Goal: Task Accomplishment & Management: Use online tool/utility

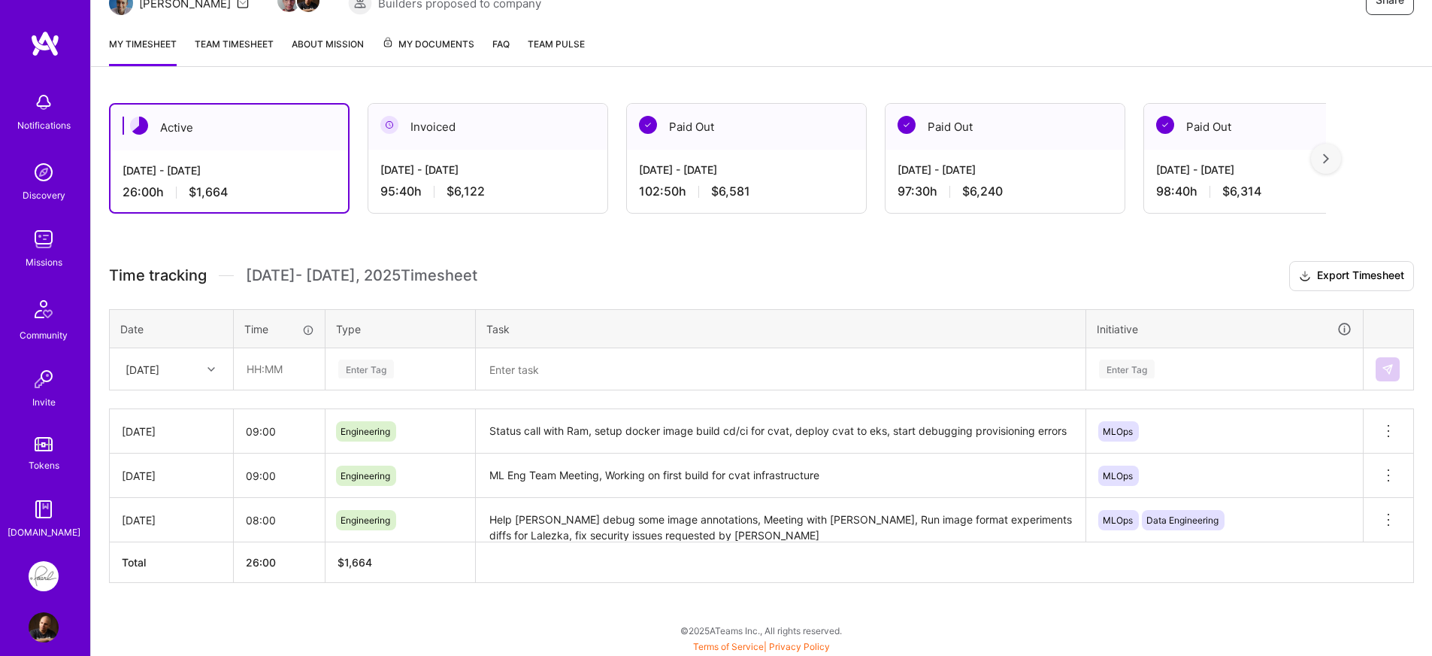
scroll to position [174, 0]
click at [159, 362] on div "[DATE]" at bounding box center [143, 368] width 34 height 16
click at [162, 513] on div "[DATE]" at bounding box center [172, 522] width 122 height 28
click at [270, 372] on input "text" at bounding box center [279, 368] width 89 height 40
type input "10:20"
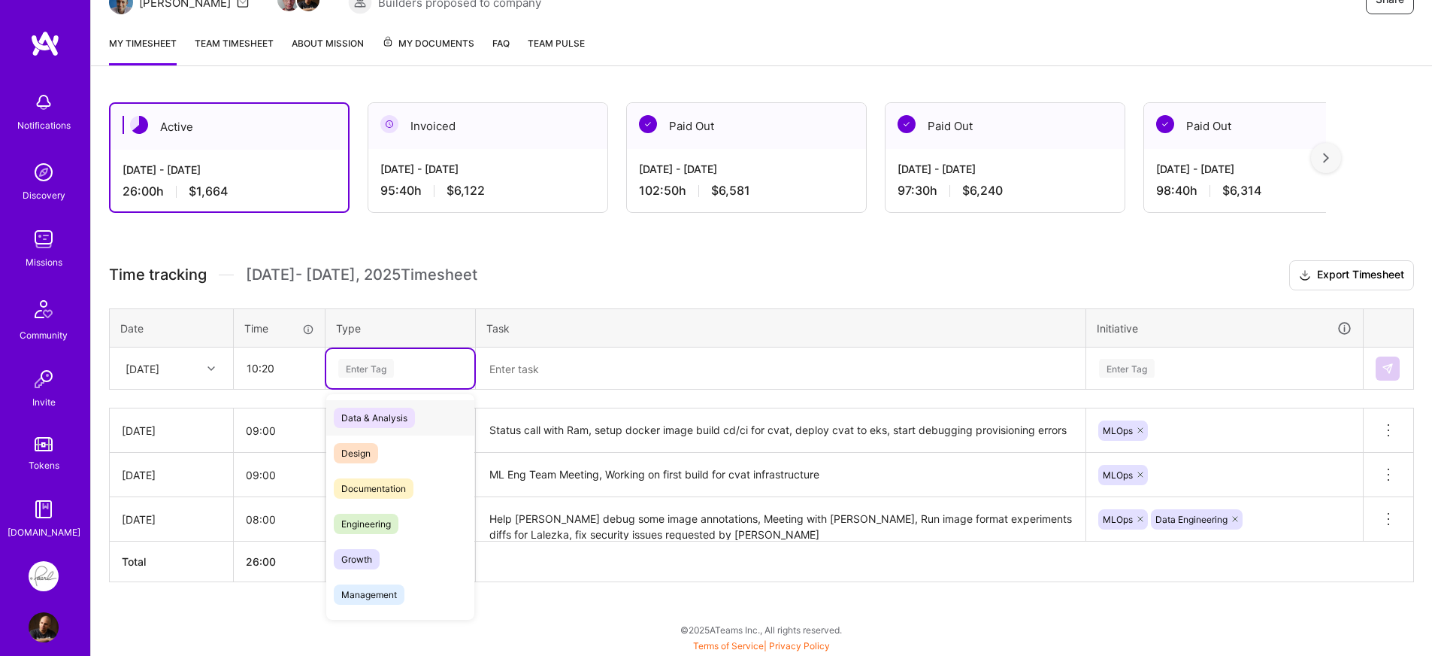
click at [405, 367] on div "Enter Tag" at bounding box center [400, 368] width 127 height 19
click at [386, 515] on span "Engineering" at bounding box center [366, 524] width 65 height 20
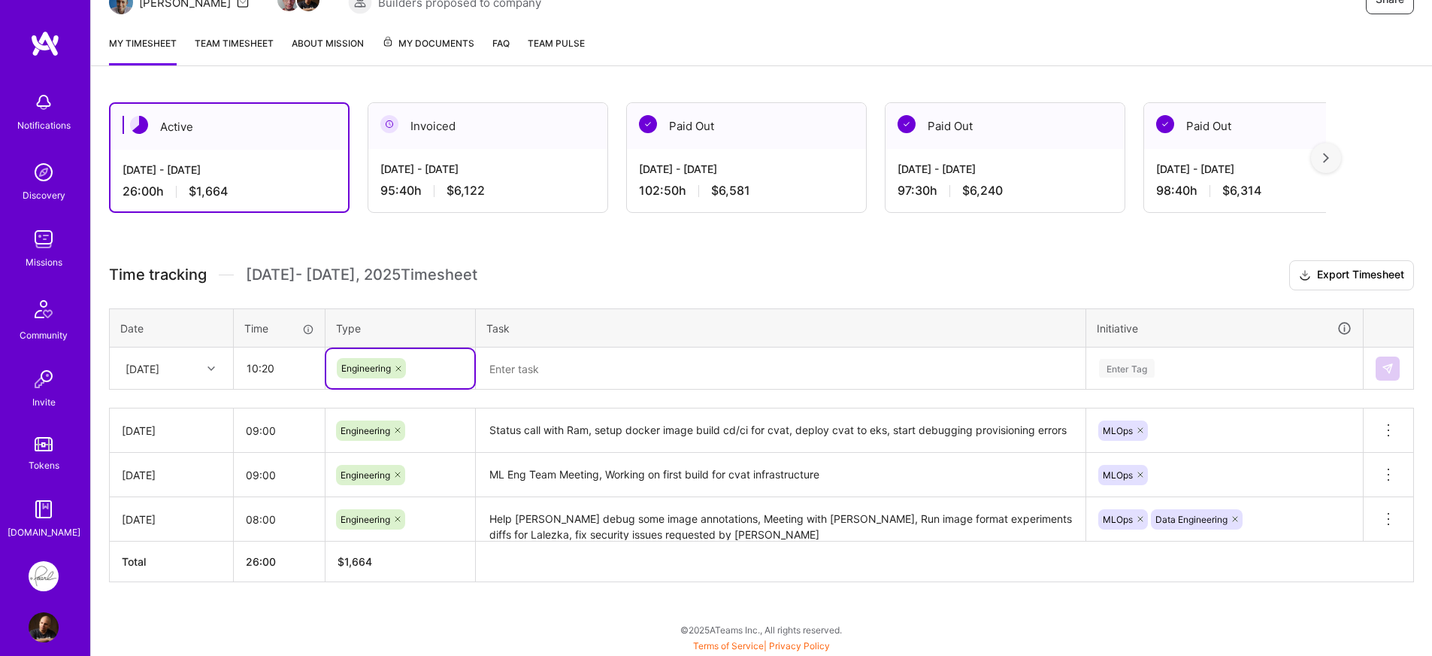
click at [608, 376] on textarea at bounding box center [780, 368] width 607 height 39
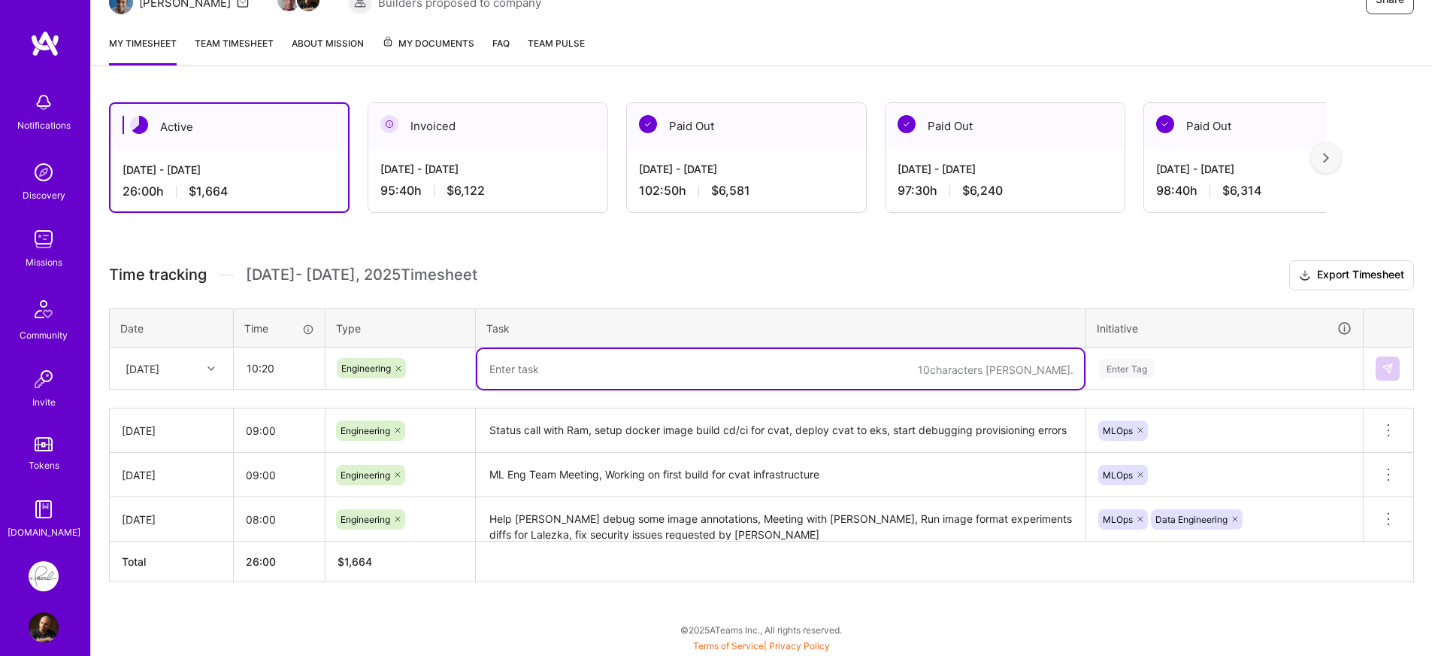
paste textarea "Meeting with [PERSON_NAME], extract cvat annotations and collect metadata for […"
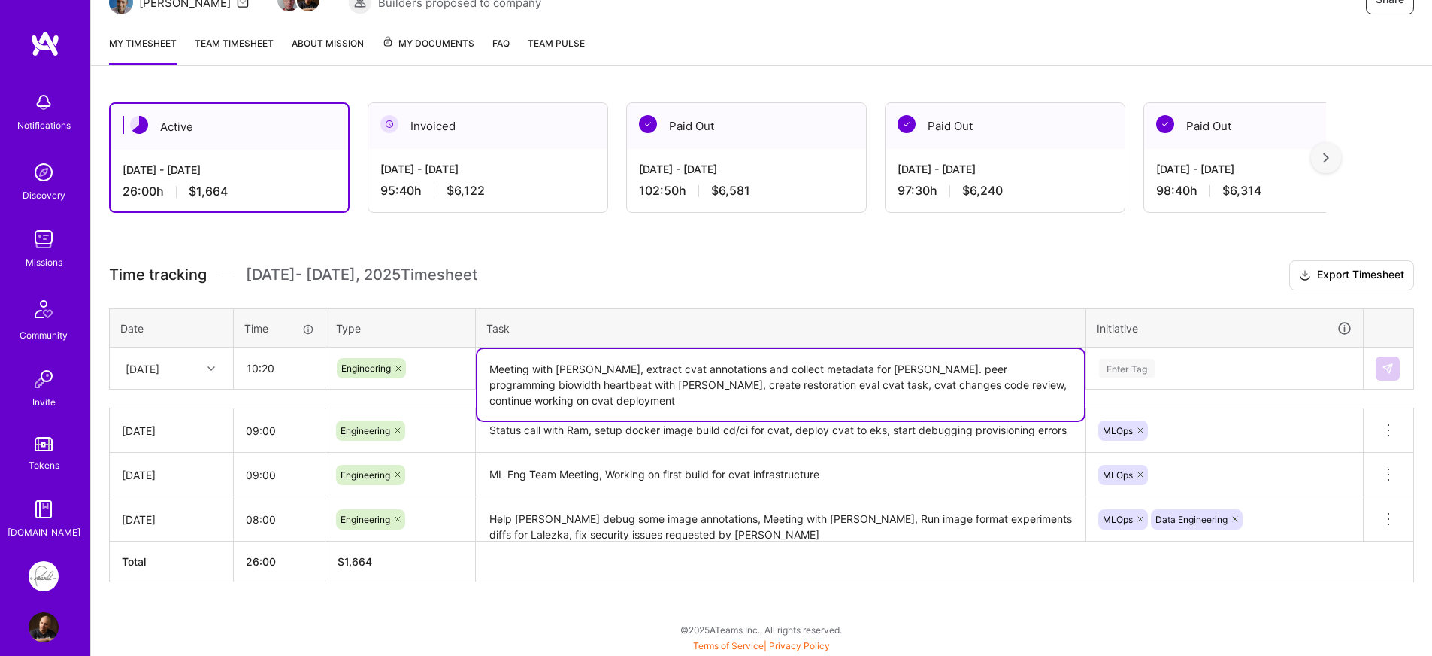
type textarea "Meeting with [PERSON_NAME], extract cvat annotations and collect metadata for […"
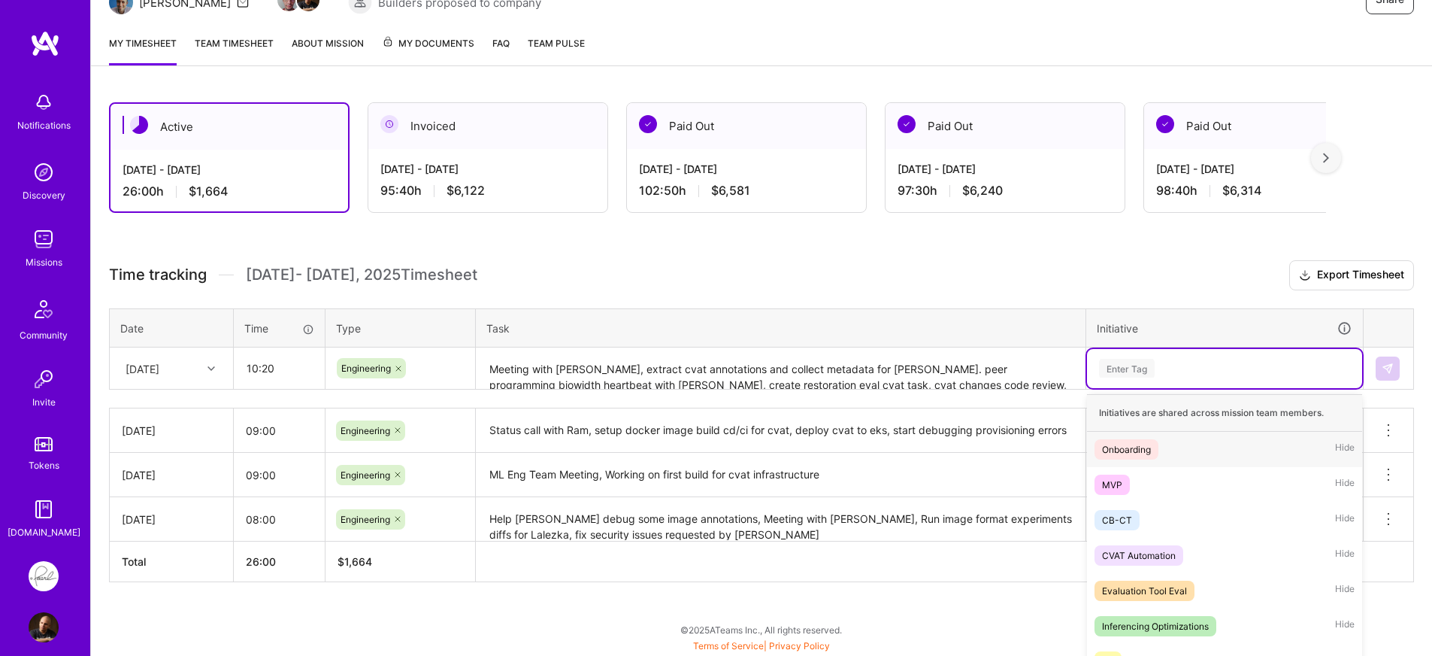
click at [1204, 366] on div "option Onboarding focused, 1 of 20. 20 results available. Use Up and Down to ch…" at bounding box center [1224, 368] width 275 height 39
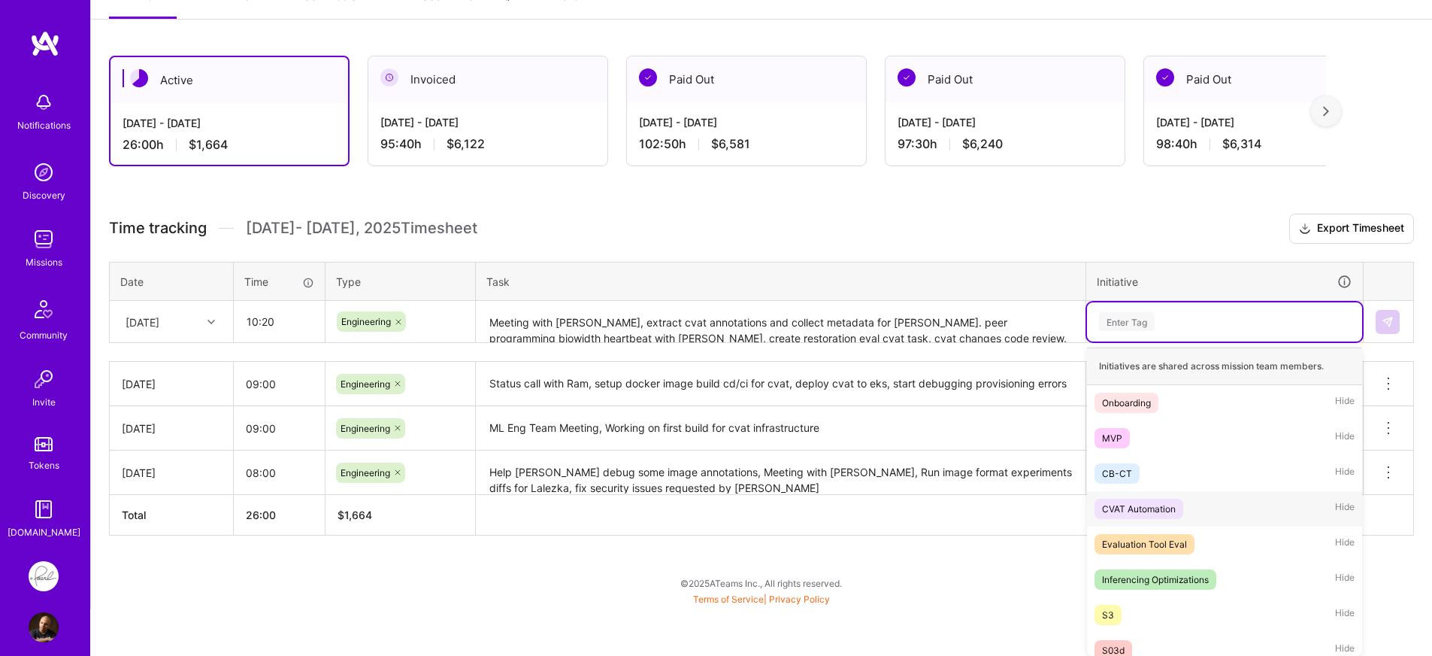
click at [1157, 499] on span "CVAT Automation" at bounding box center [1139, 509] width 89 height 20
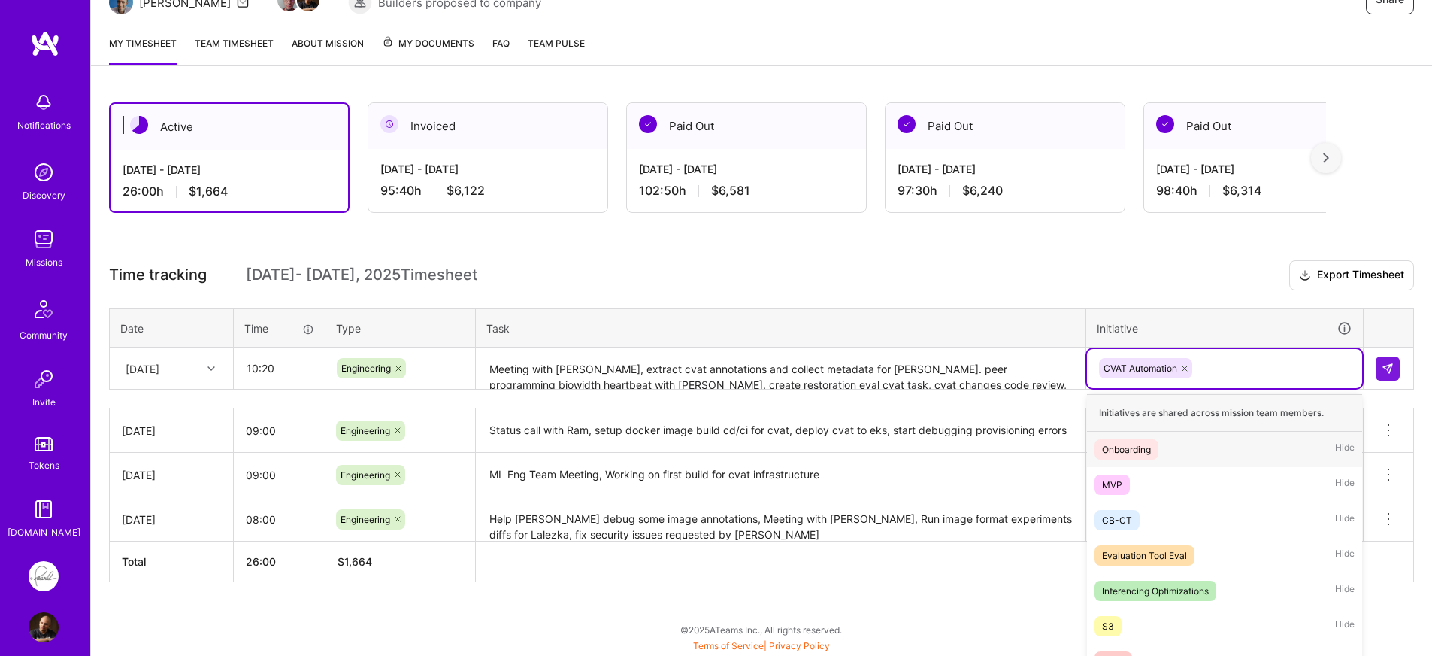
scroll to position [221, 0]
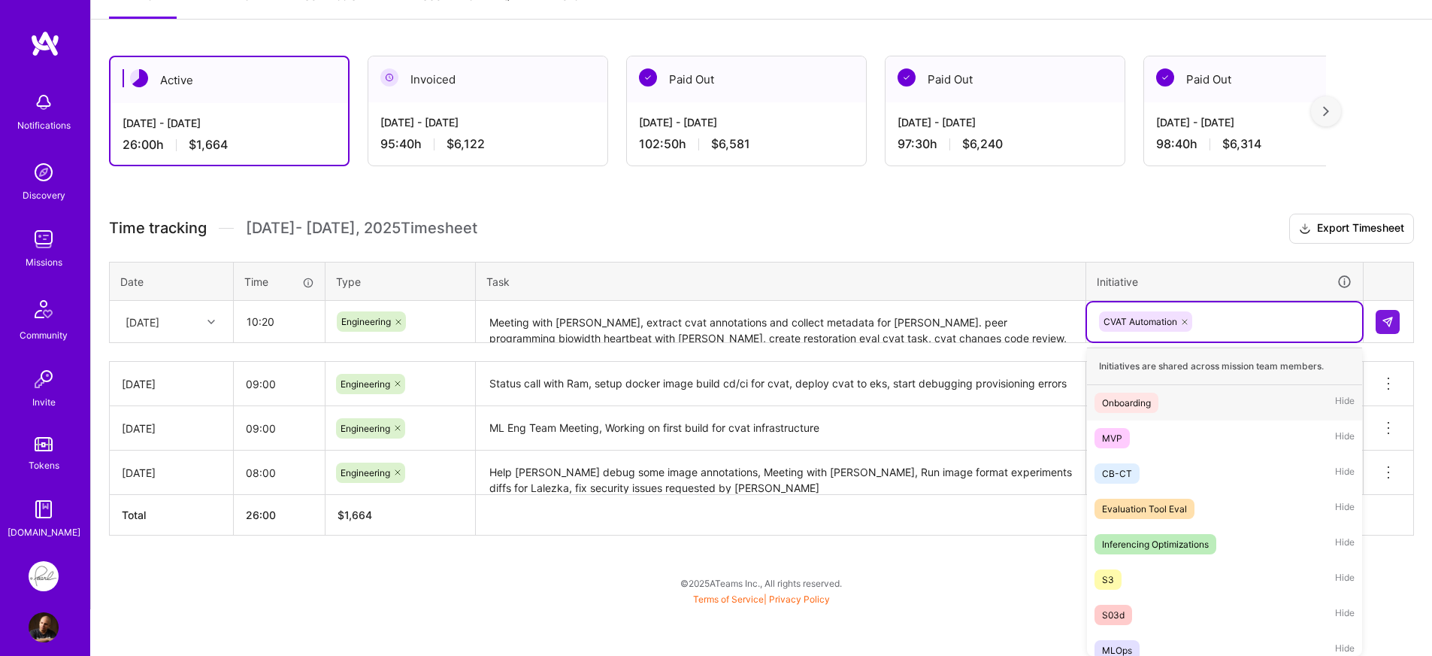
click at [1253, 341] on div "option CVAT Automation, selected. option Onboarding focused, 1 of 20. 19 result…" at bounding box center [1224, 321] width 275 height 39
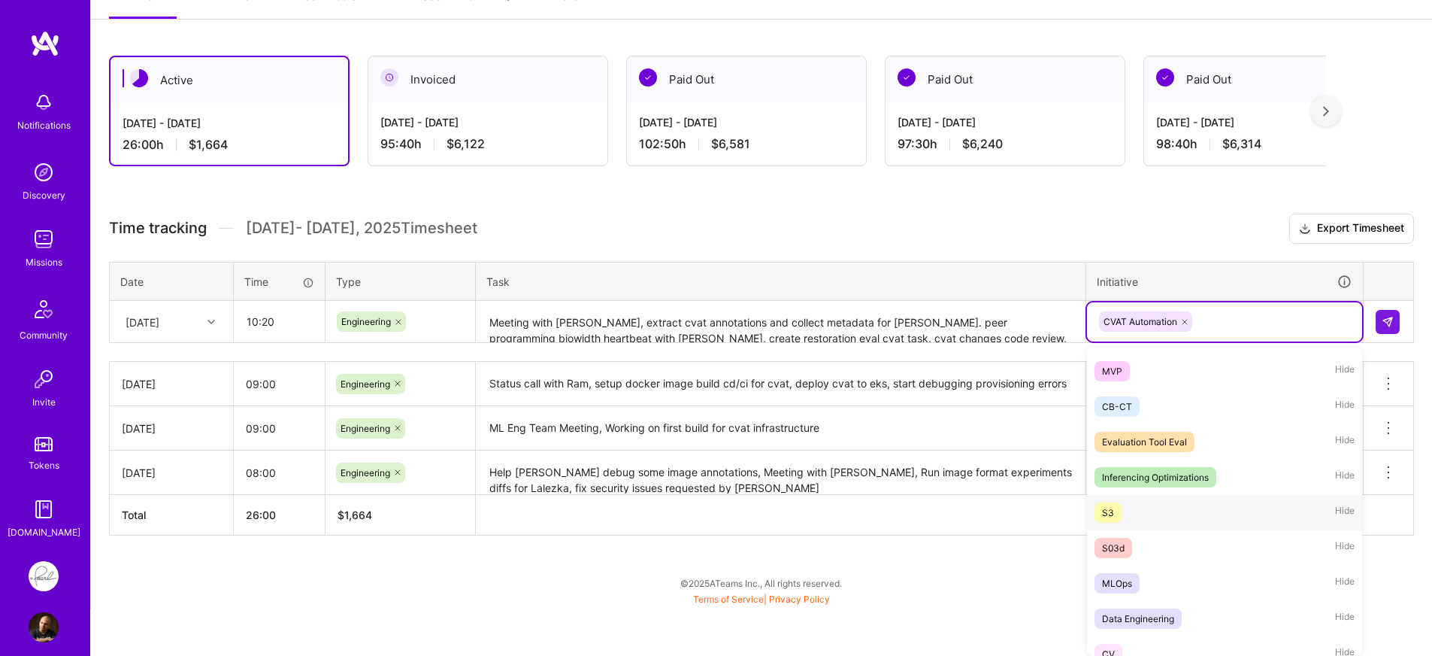
scroll to position [144, 0]
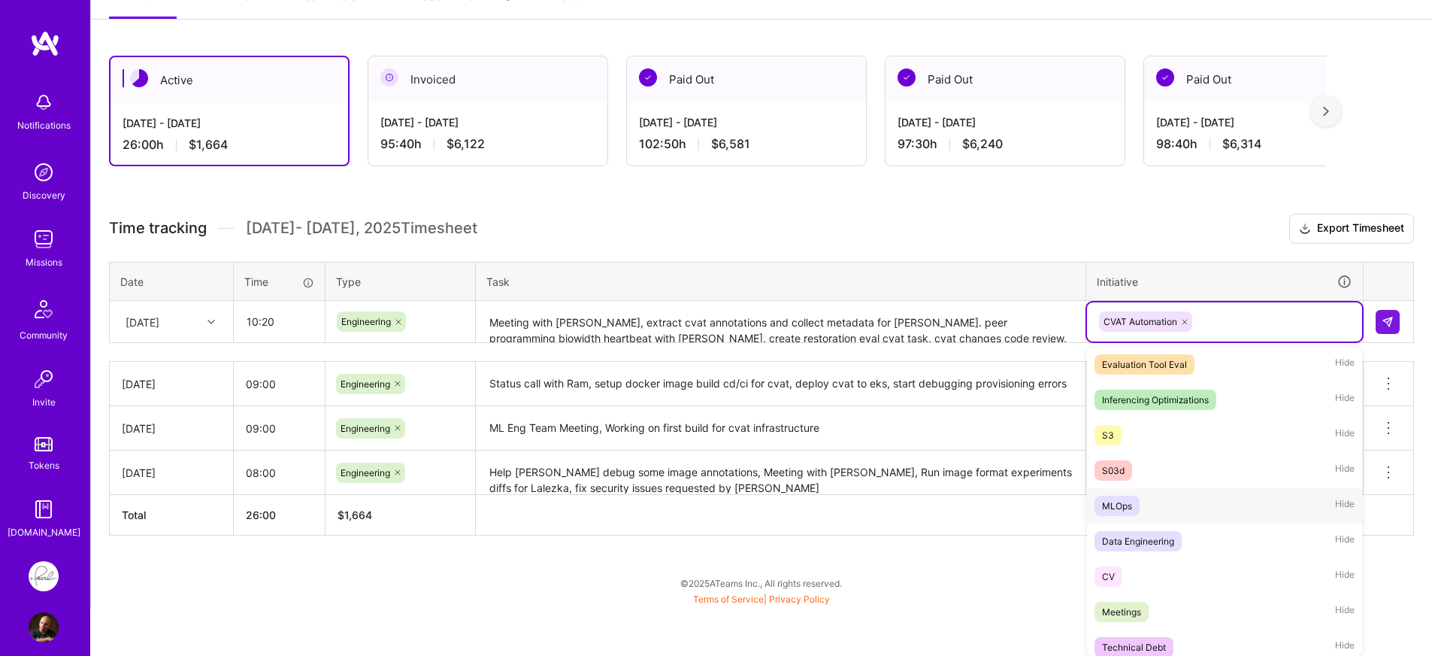
click at [1150, 515] on div "MLOps Hide" at bounding box center [1224, 505] width 275 height 35
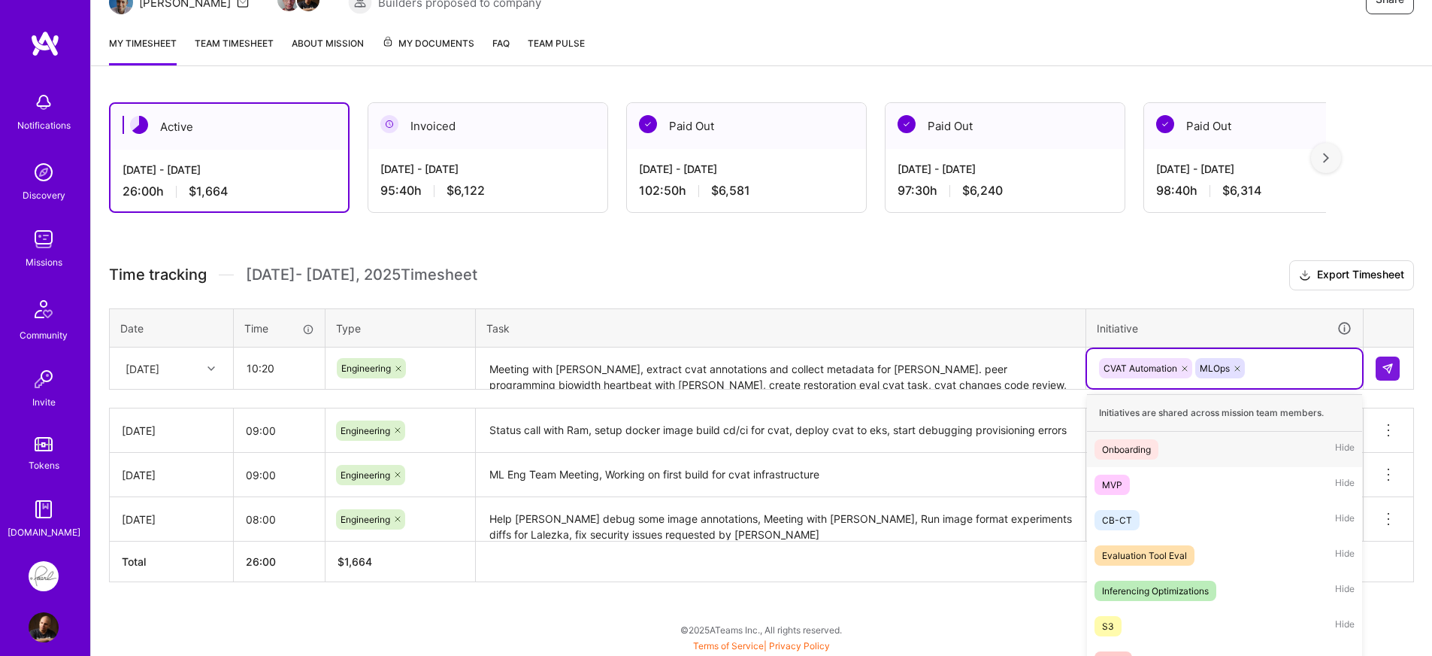
scroll to position [221, 0]
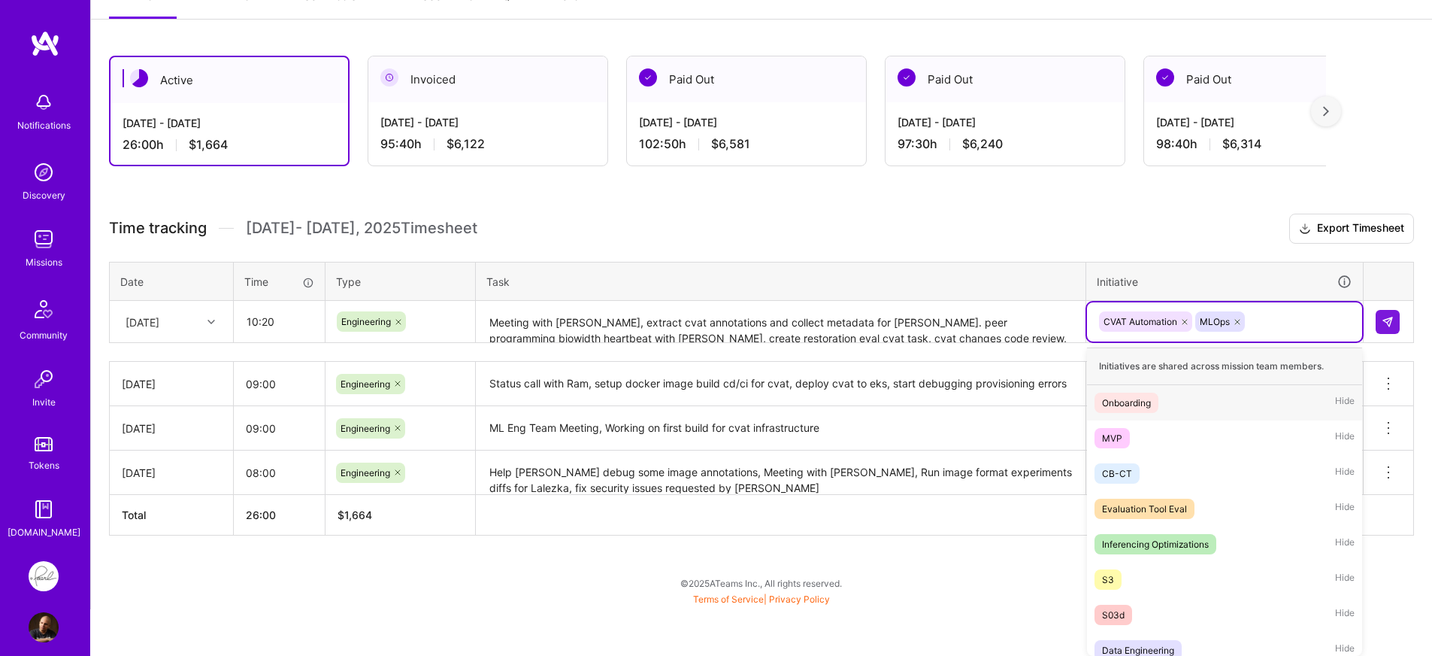
click at [1307, 341] on div "option MLOps, selected. option Onboarding focused, 1 of 20. 18 results availabl…" at bounding box center [1224, 321] width 275 height 39
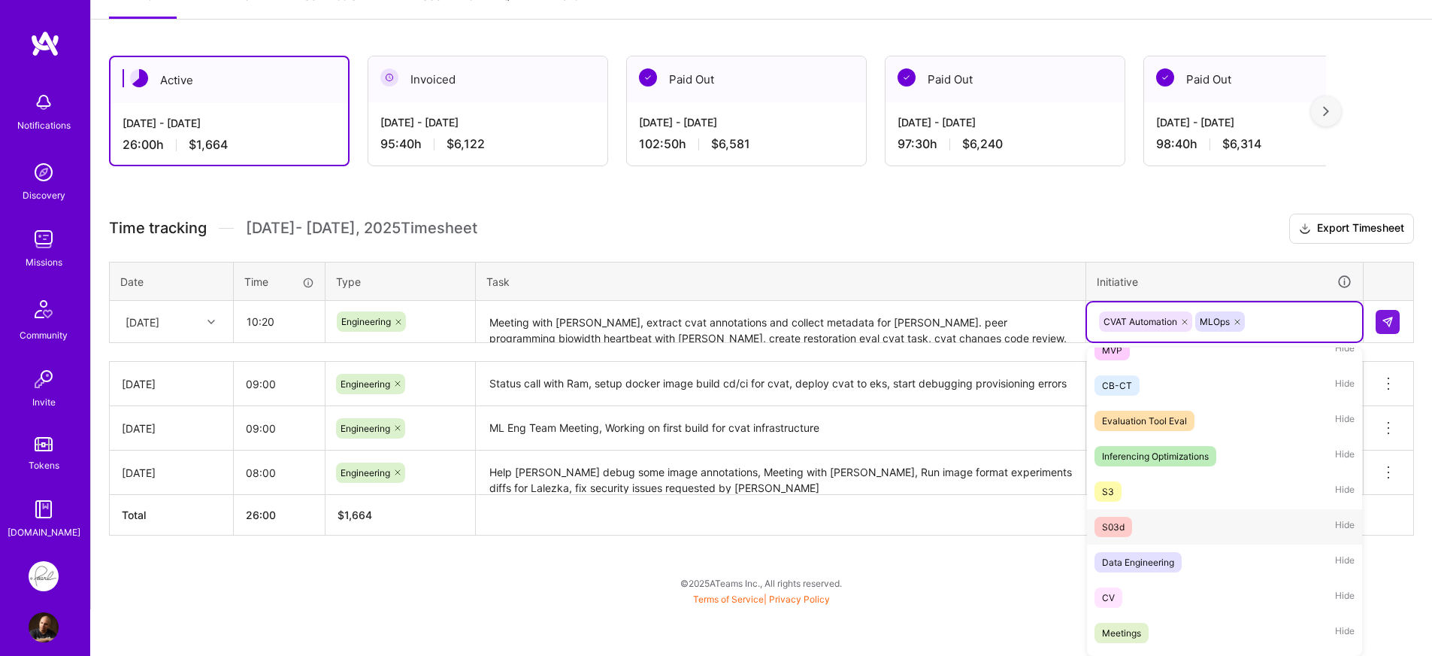
scroll to position [144, 0]
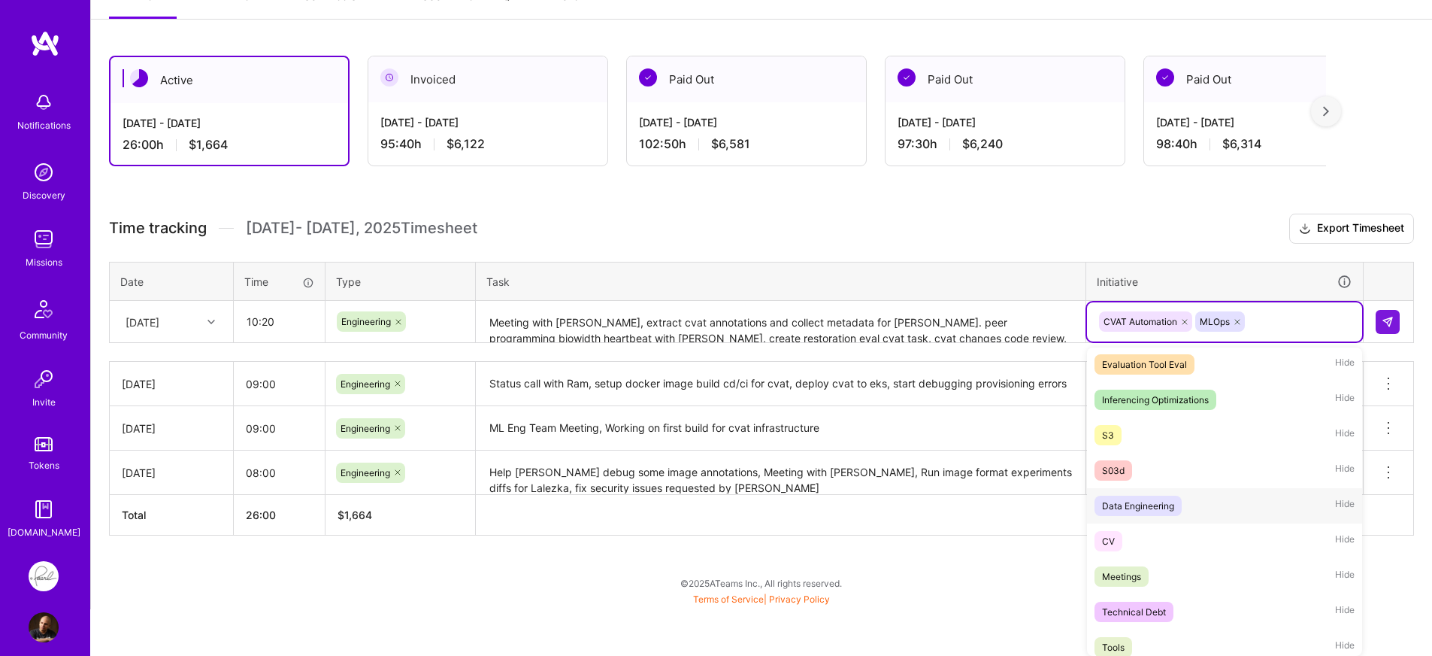
click at [1169, 511] on div "Data Engineering" at bounding box center [1138, 506] width 72 height 16
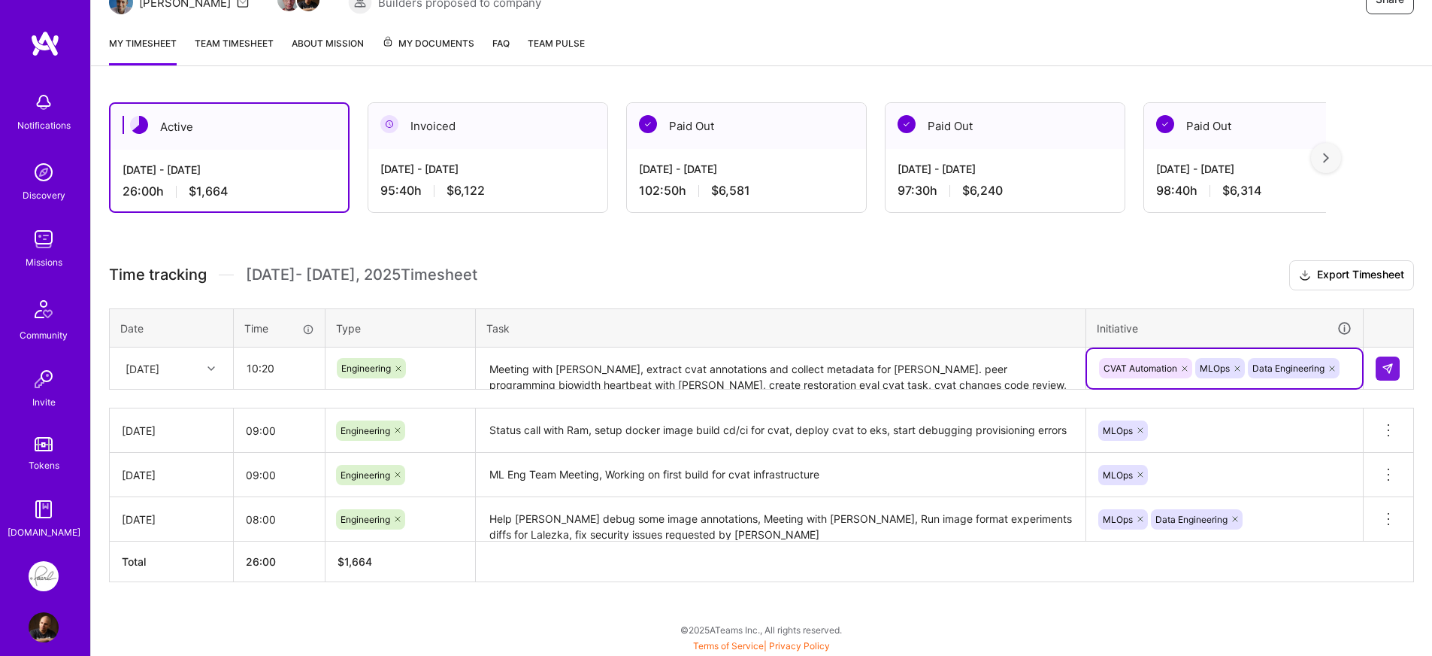
scroll to position [174, 0]
click at [1393, 375] on button at bounding box center [1388, 368] width 24 height 24
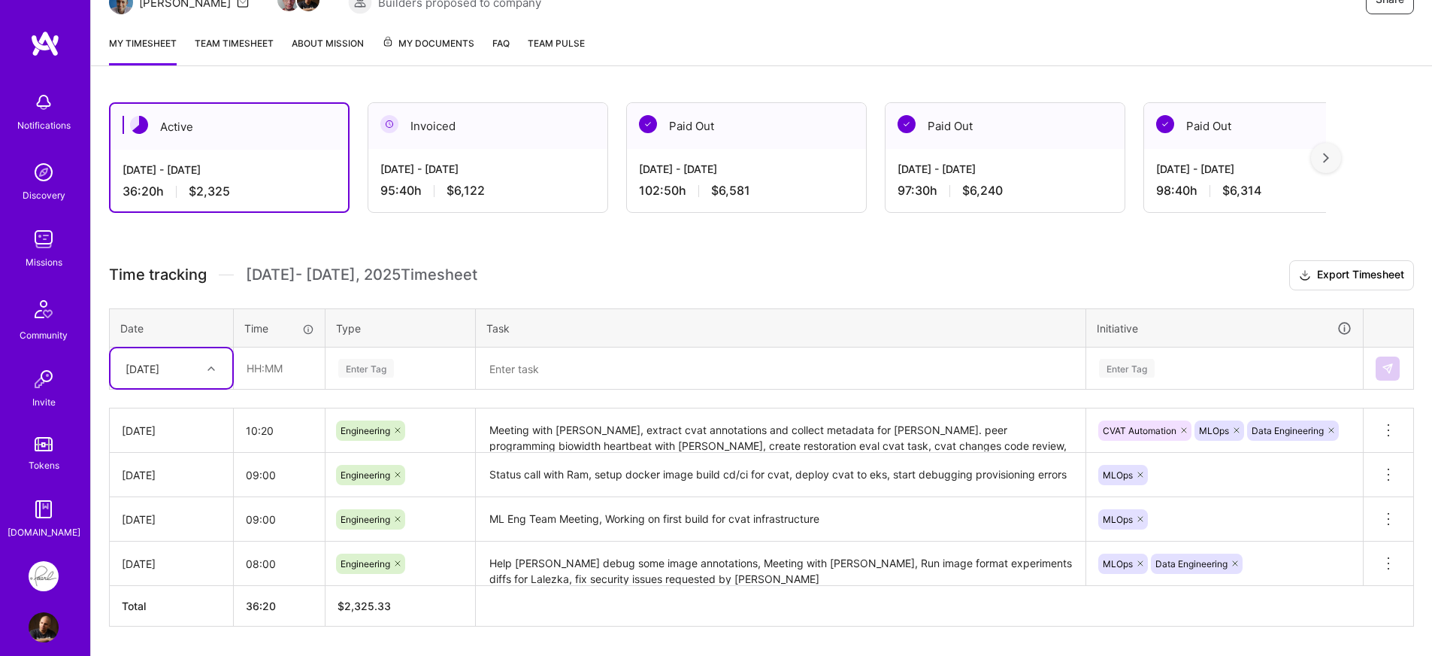
click at [698, 273] on h3 "Time tracking [DATE] - [DATE] Timesheet Export Timesheet" at bounding box center [761, 275] width 1305 height 30
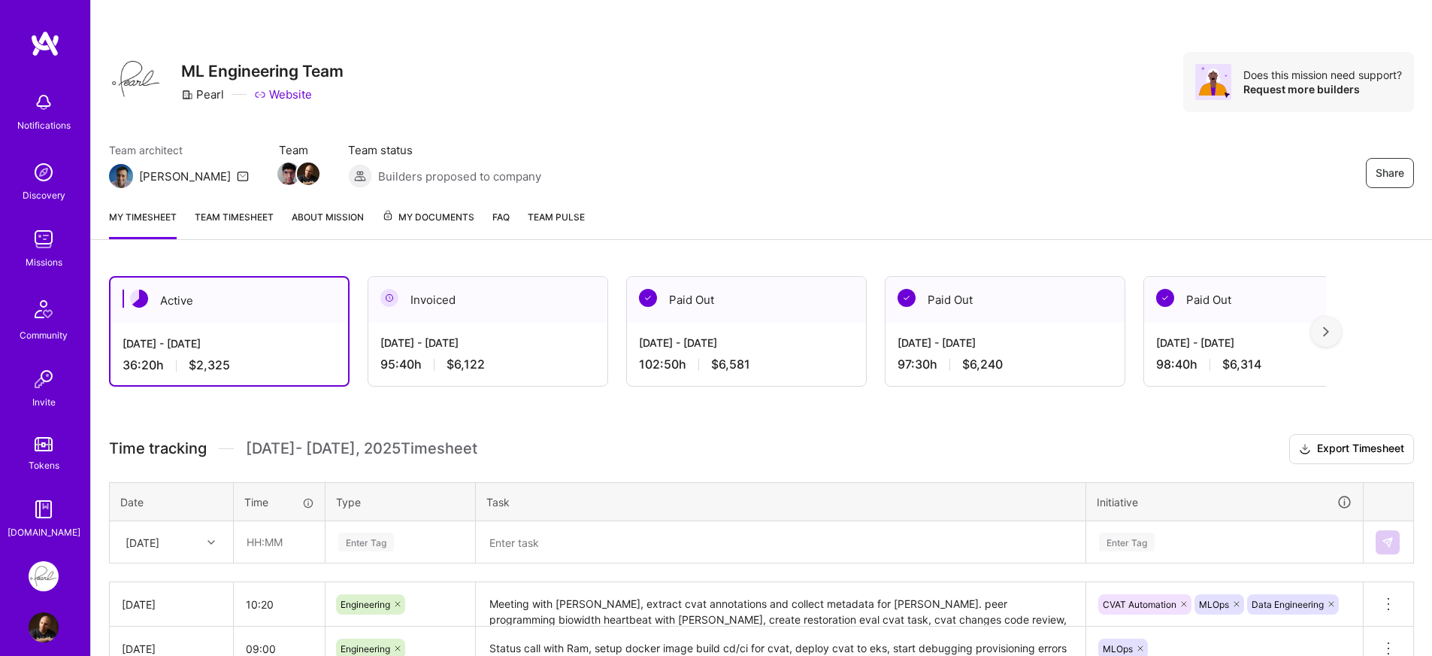
scroll to position [0, 0]
click at [850, 419] on div "Active [DATE] - [DATE] 36:20 h $2,325 Invoiced [DATE] - [DATE] 95:40 h $6,122 P…" at bounding box center [761, 567] width 1341 height 616
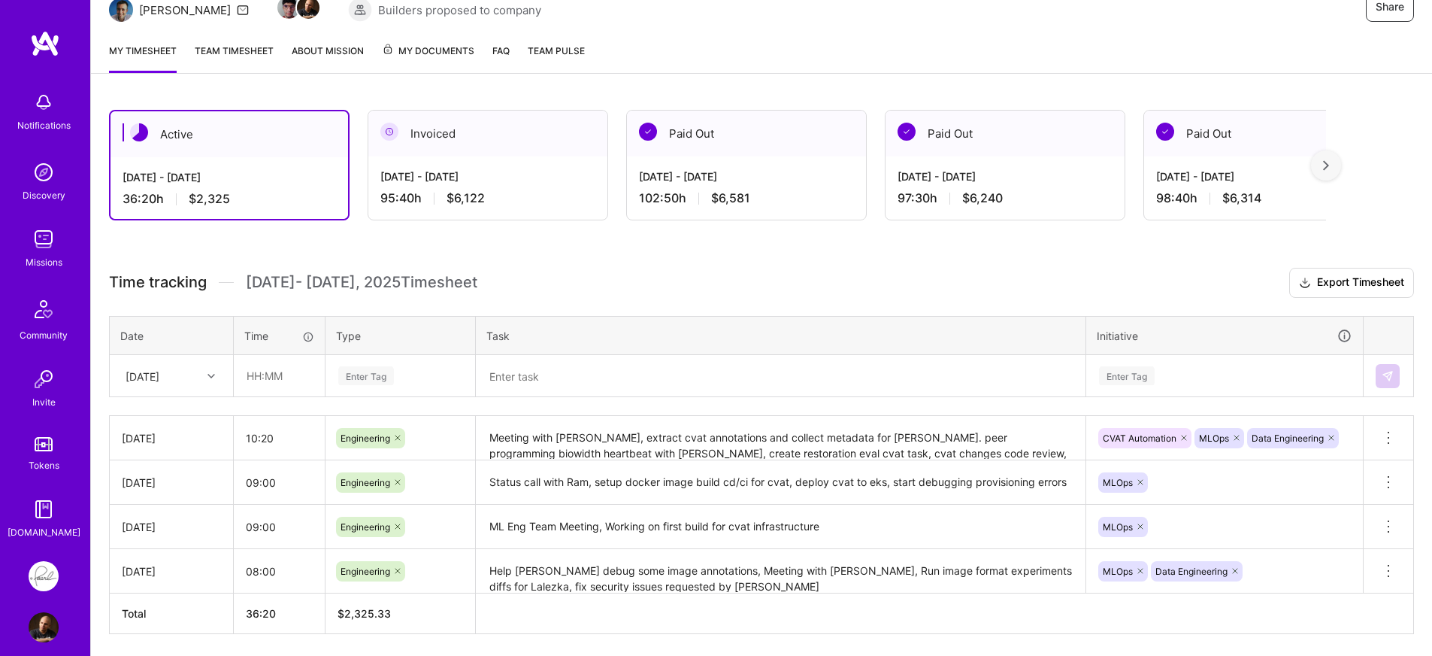
scroll to position [171, 0]
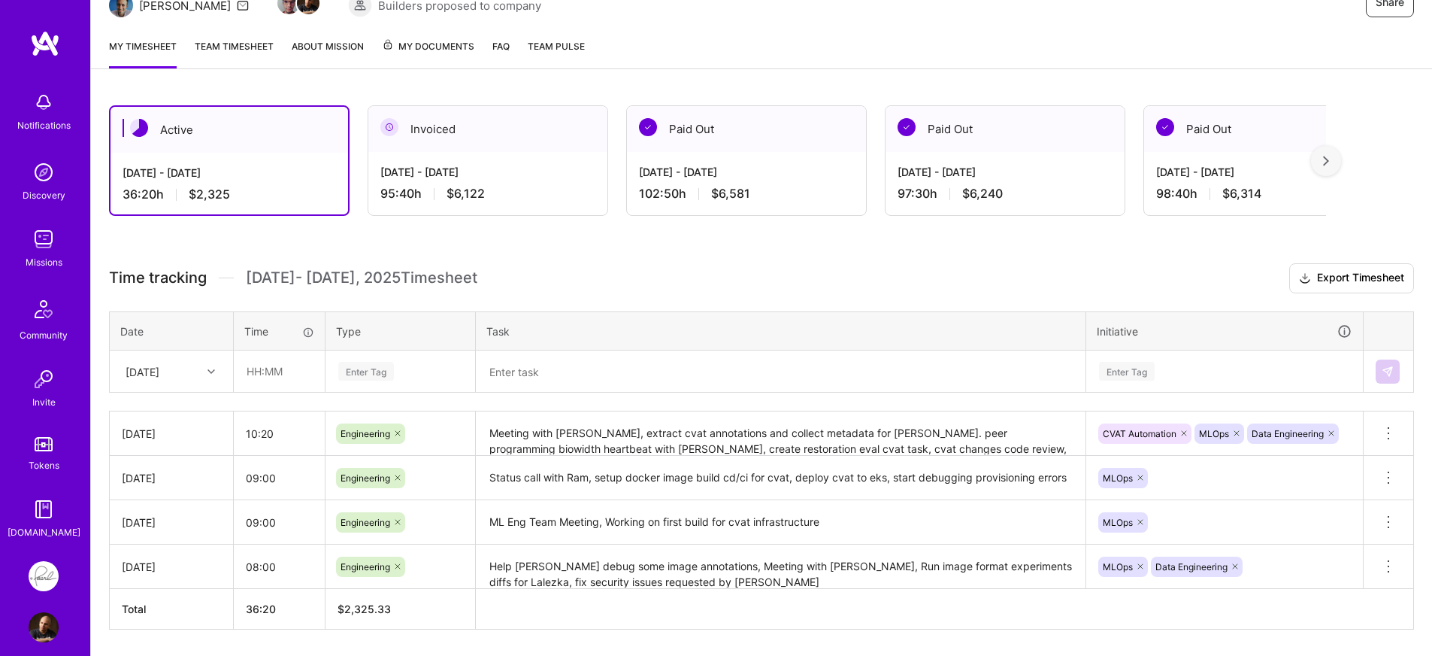
click at [581, 250] on div "Active [DATE] - [DATE] 36:20 h $2,325 Invoiced [DATE] - [DATE] 95:40 h $6,122 P…" at bounding box center [761, 395] width 1341 height 616
click at [583, 250] on div "Active [DATE] - [DATE] 36:20 h $2,325 Invoiced [DATE] - [DATE] 95:40 h $6,122 P…" at bounding box center [761, 395] width 1341 height 616
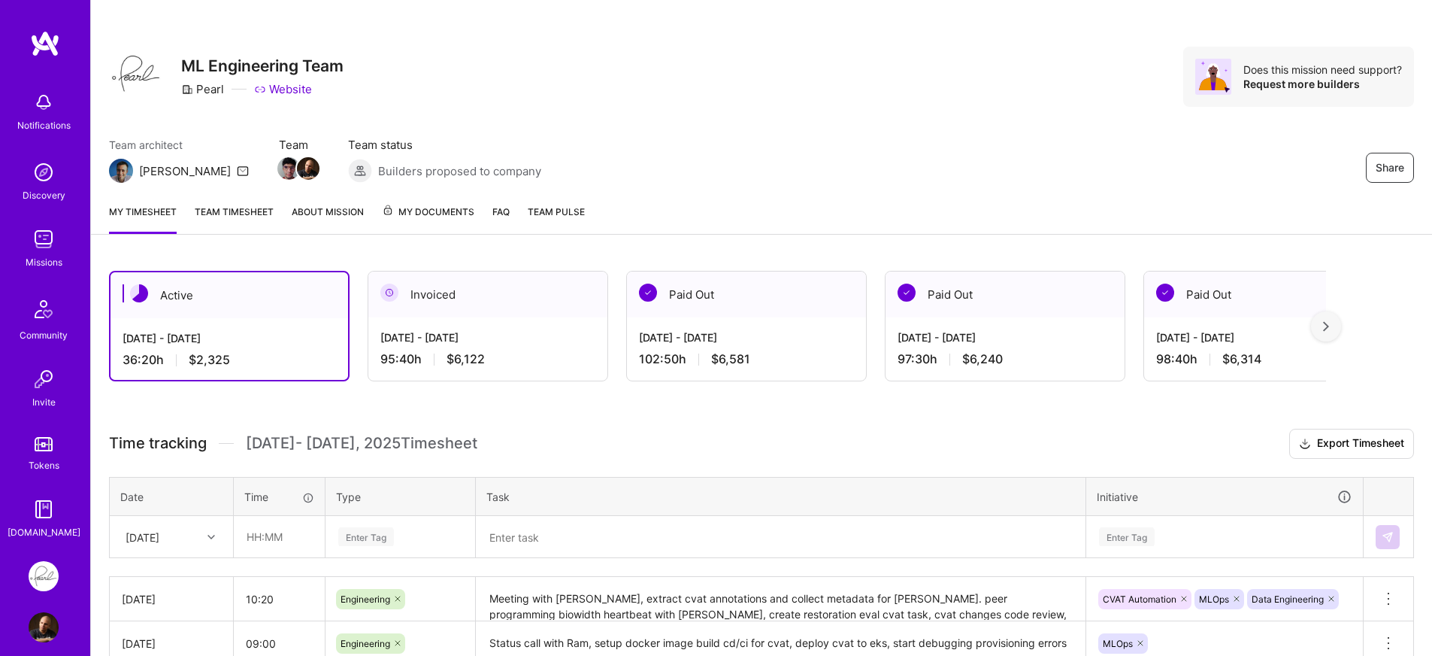
scroll to position [0, 0]
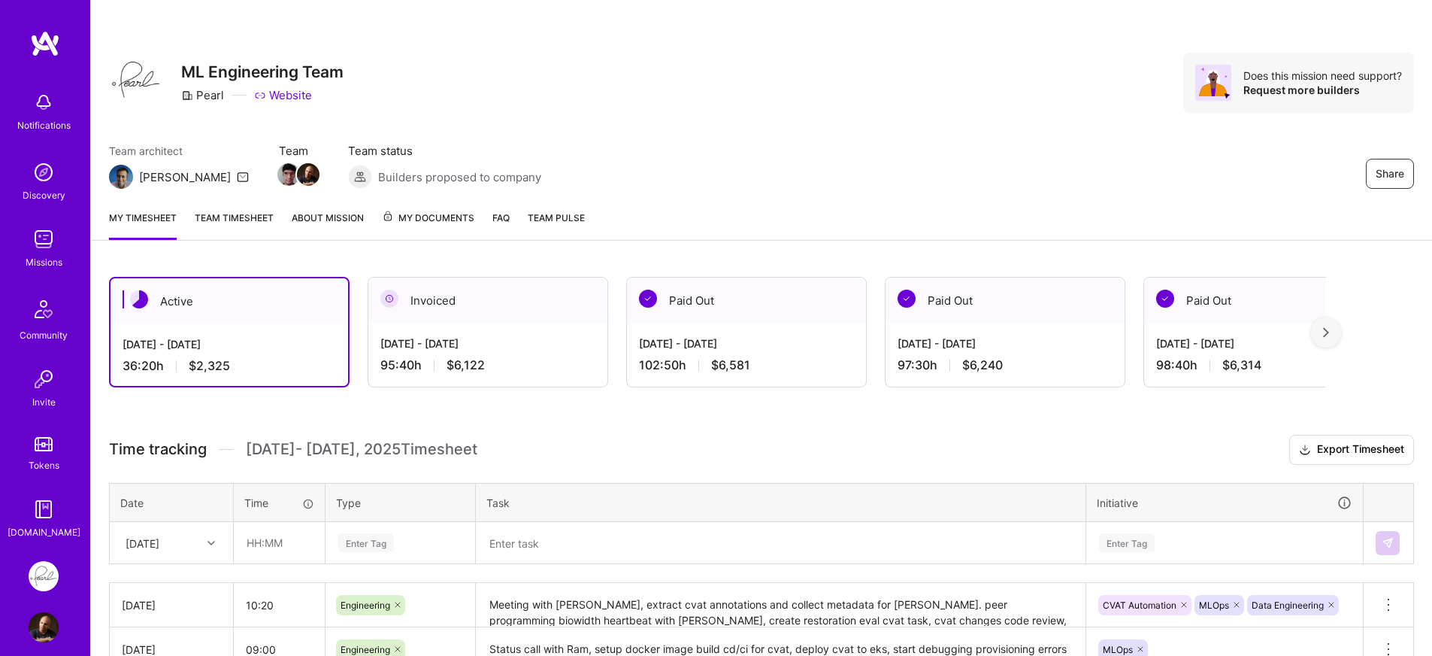
click at [650, 166] on div "Team architect [PERSON_NAME] Team Team status Builders proposed to company Share" at bounding box center [761, 166] width 1305 height 46
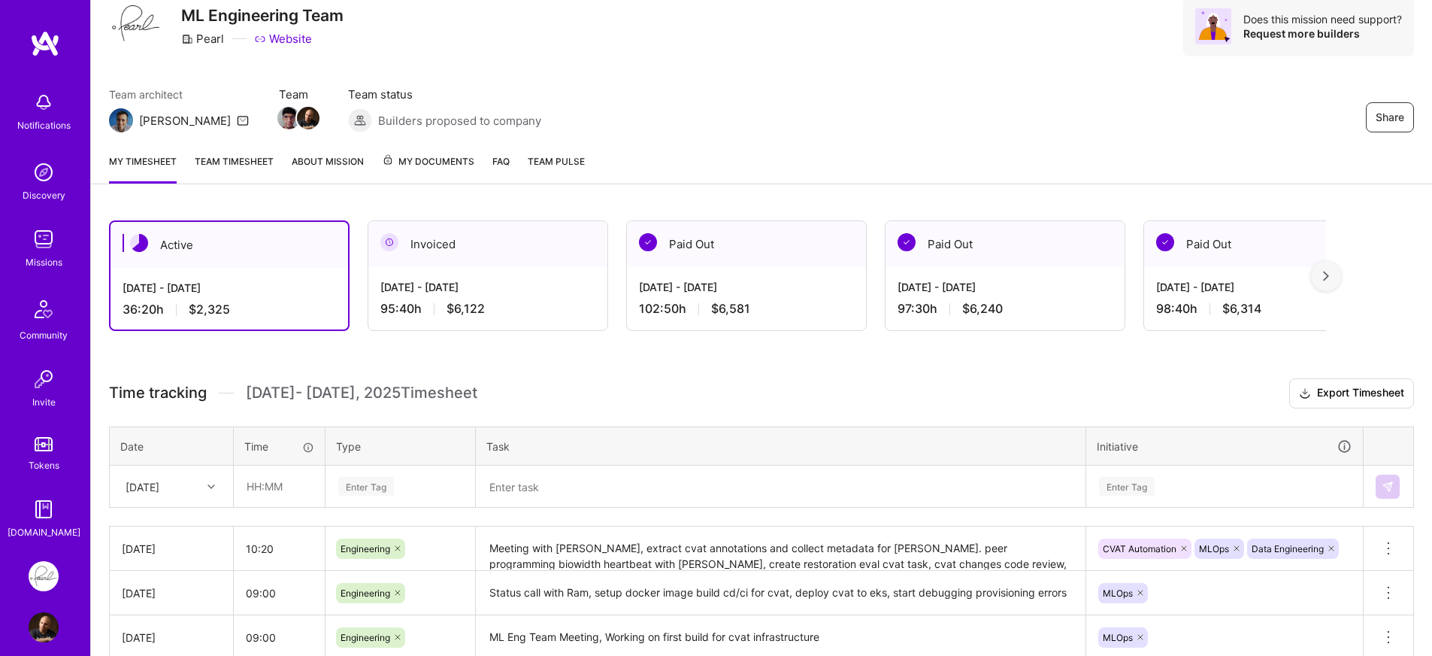
scroll to position [171, 0]
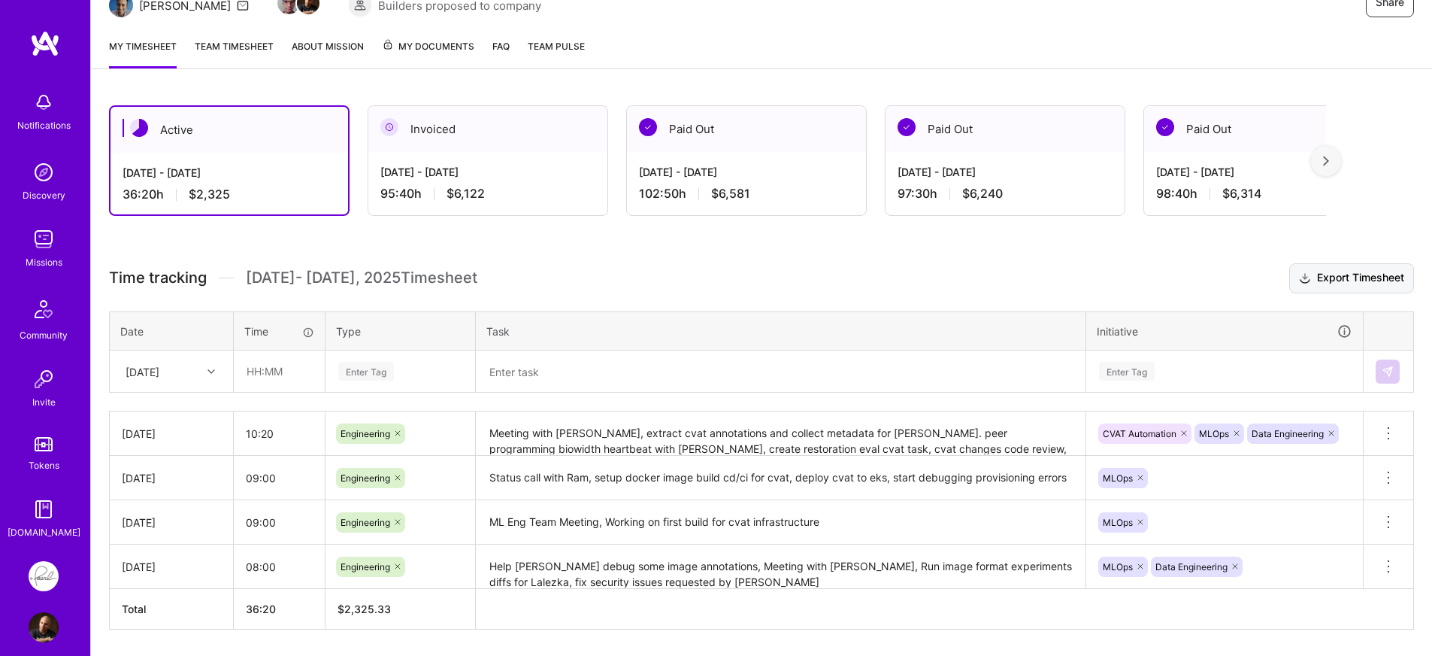
click at [1337, 277] on button "Export Timesheet" at bounding box center [1351, 278] width 125 height 30
drag, startPoint x: 600, startPoint y: 291, endPoint x: 615, endPoint y: 289, distance: 15.1
click at [605, 290] on h3 "Time tracking [DATE] - [DATE] Timesheet Export Timesheet" at bounding box center [761, 278] width 1305 height 30
click at [277, 436] on input "10:20" at bounding box center [279, 434] width 91 height 40
click at [261, 435] on input "10:20" at bounding box center [279, 434] width 91 height 40
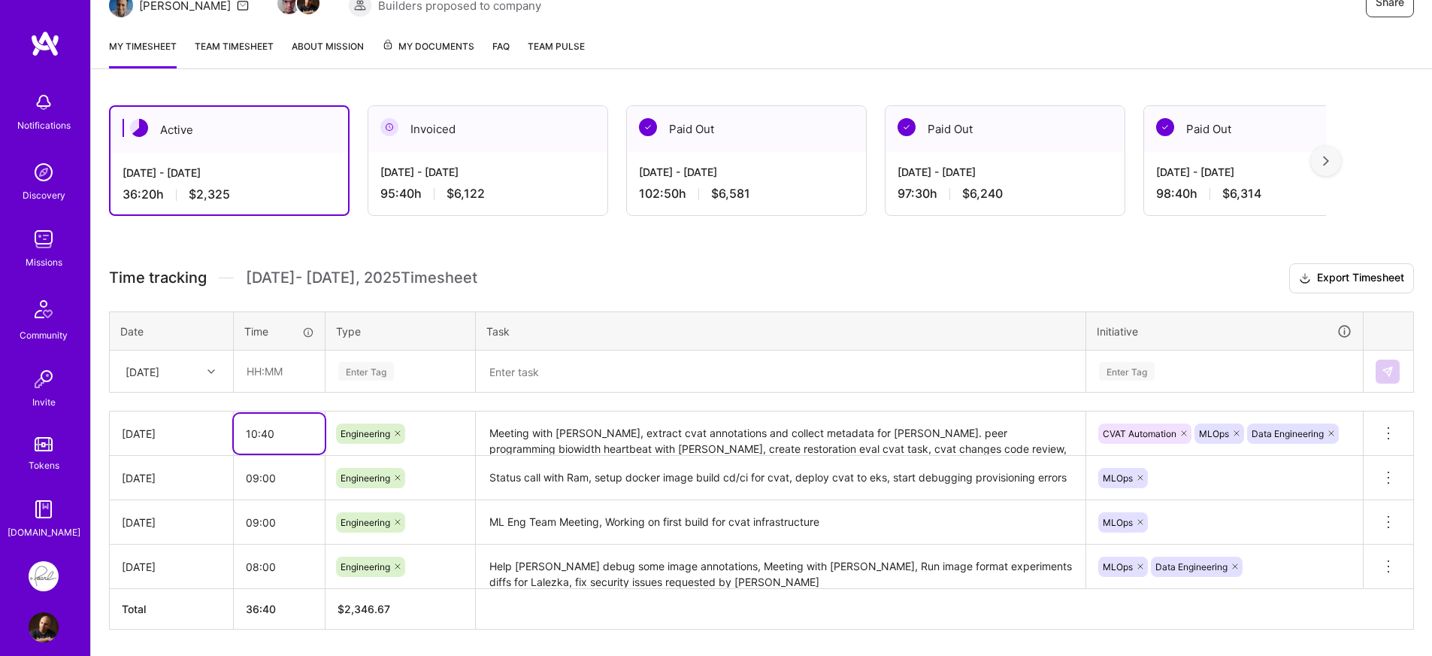
type input "10:40"
click at [576, 447] on textarea "Meeting with [PERSON_NAME], extract cvat annotations and collect metadata for […" at bounding box center [780, 433] width 607 height 41
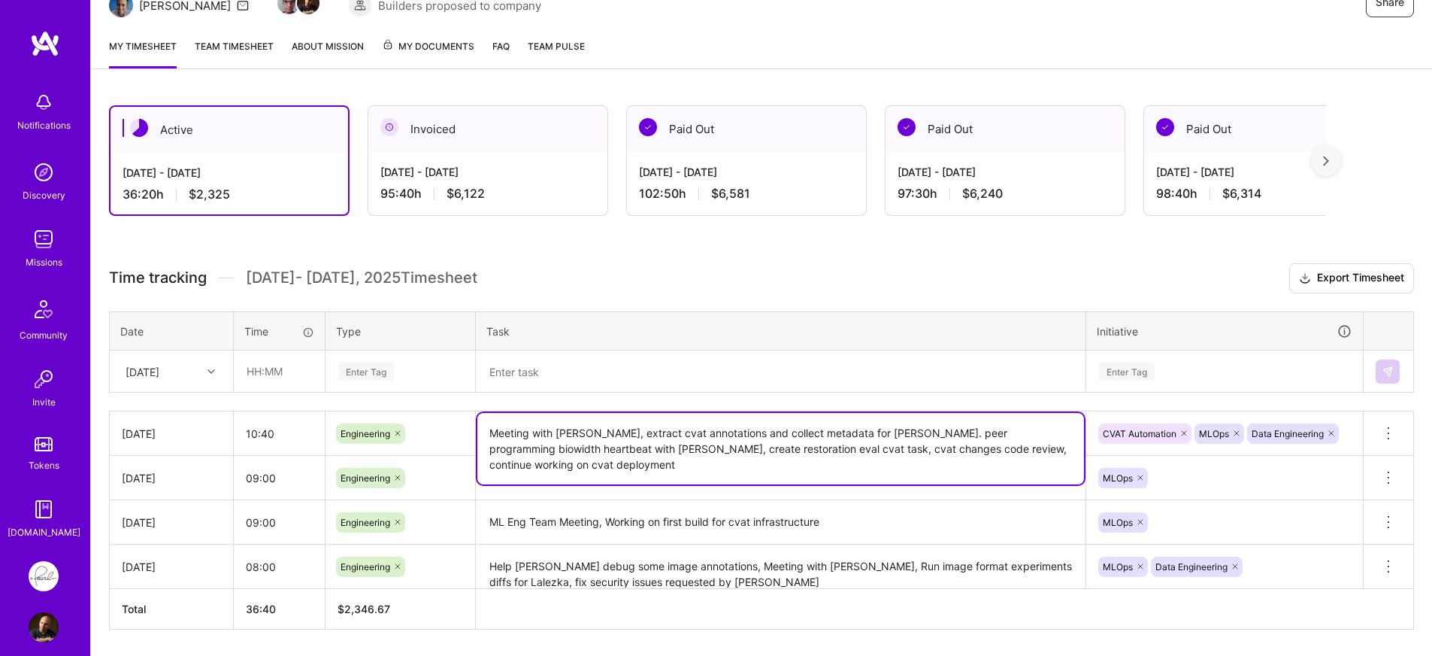
click at [615, 285] on h3 "Time tracking [DATE] - [DATE] Timesheet Export Timesheet" at bounding box center [761, 278] width 1305 height 30
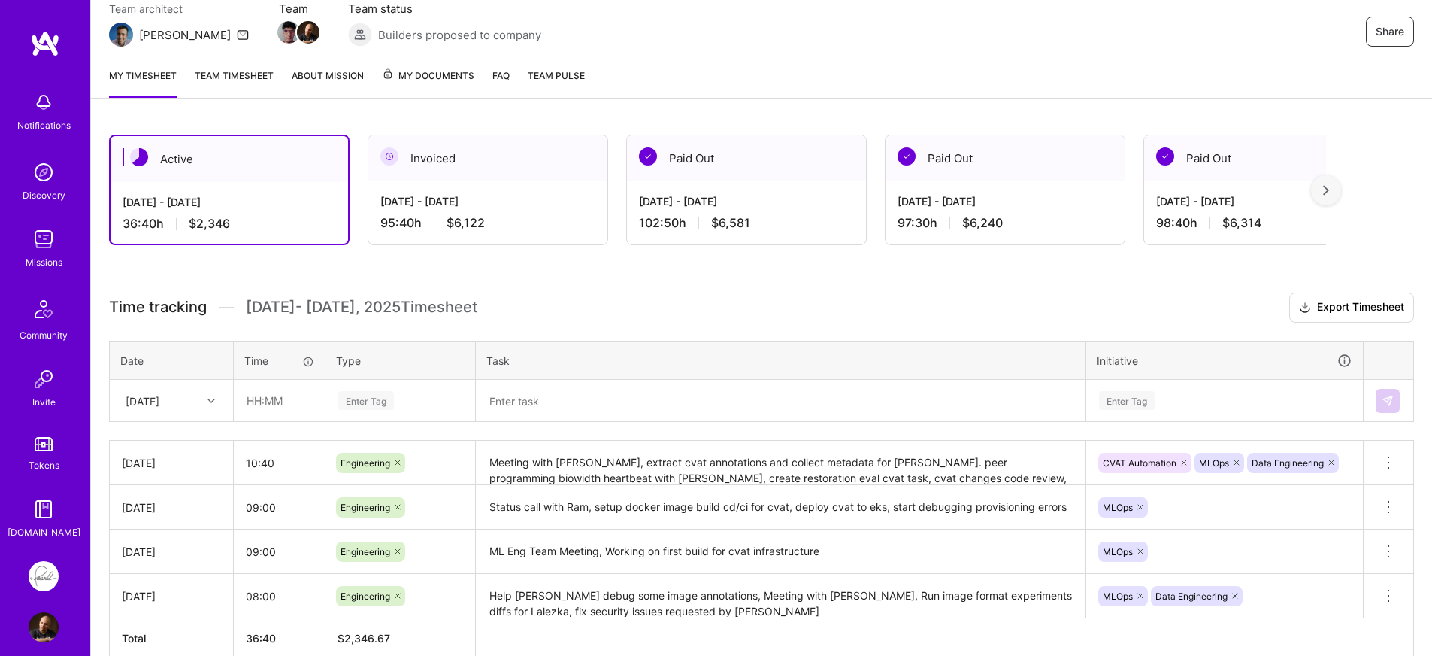
scroll to position [138, 0]
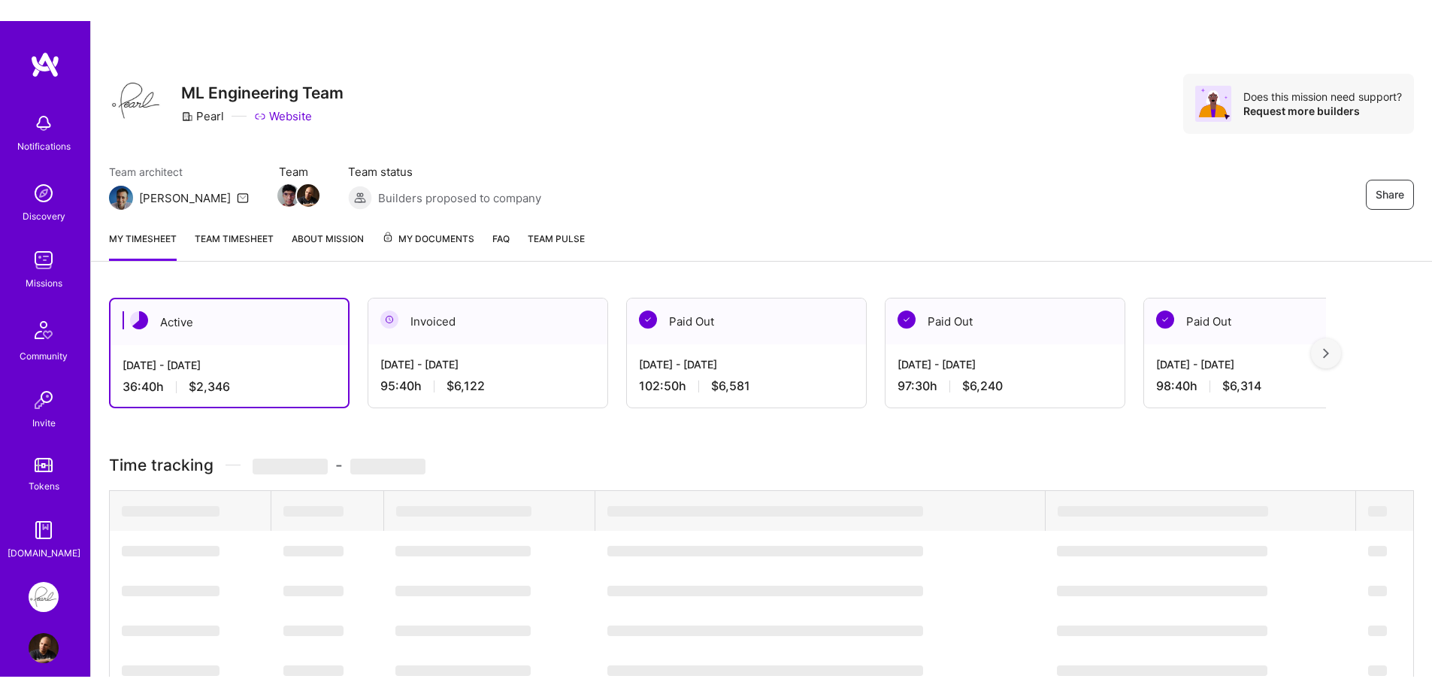
scroll to position [138, 0]
